Goal: Information Seeking & Learning: Learn about a topic

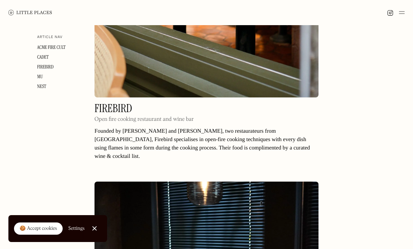
scroll to position [944, 0]
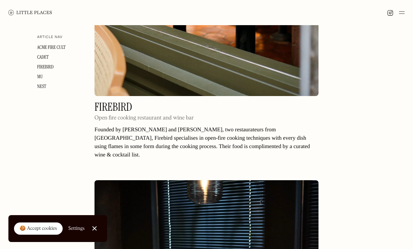
click at [114, 102] on h2 "Firebird" at bounding box center [143, 107] width 99 height 11
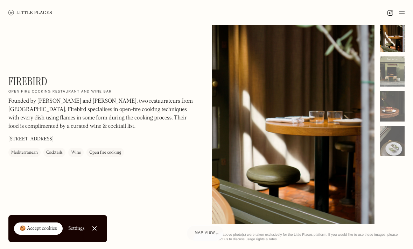
scroll to position [13, 0]
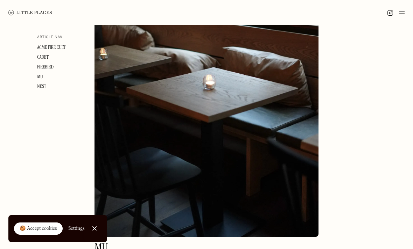
scroll to position [1231, 0]
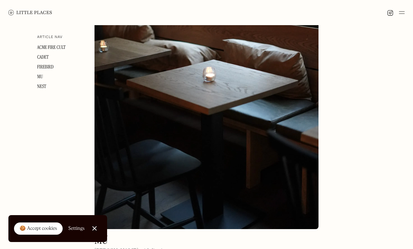
click at [104, 235] on h2 "mu" at bounding box center [132, 240] width 76 height 11
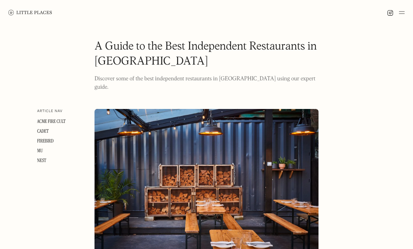
scroll to position [310, 0]
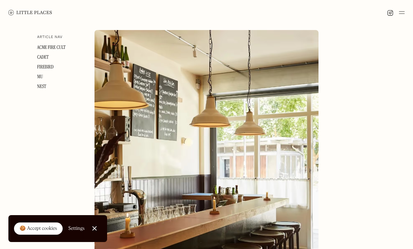
click at [43, 89] on link "Nest" at bounding box center [41, 87] width 9 height 6
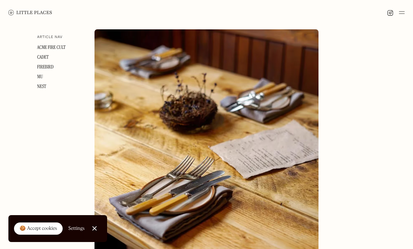
scroll to position [1501, 0]
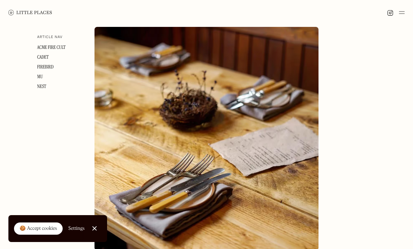
scroll to position [310, 0]
